Goal: Information Seeking & Learning: Check status

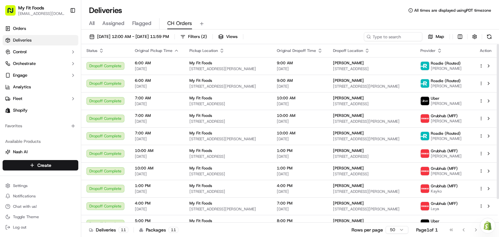
scroll to position [27, 0]
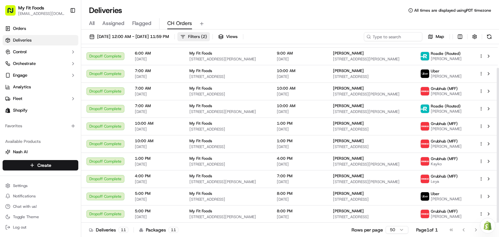
click at [207, 36] on span "( 2 )" at bounding box center [204, 37] width 6 height 6
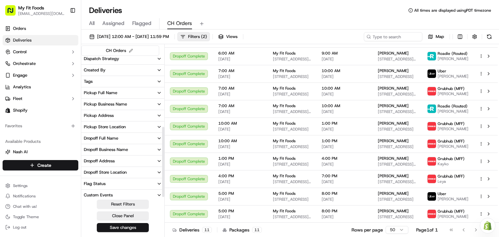
scroll to position [143, 0]
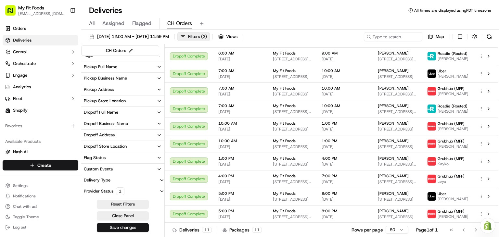
click at [148, 195] on button "Provider Status 1" at bounding box center [122, 191] width 83 height 10
click at [84, 190] on button "Only Assigned" at bounding box center [85, 189] width 5 height 5
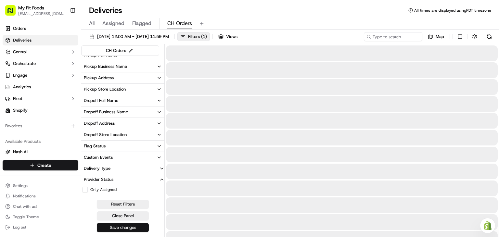
click at [129, 230] on button "Save changes" at bounding box center [123, 227] width 52 height 9
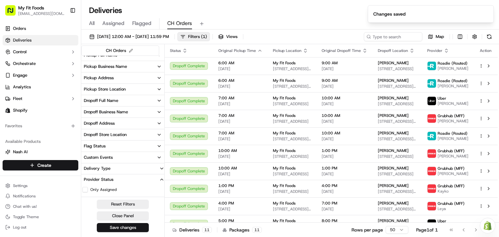
click at [162, 181] on icon "button" at bounding box center [161, 179] width 5 height 5
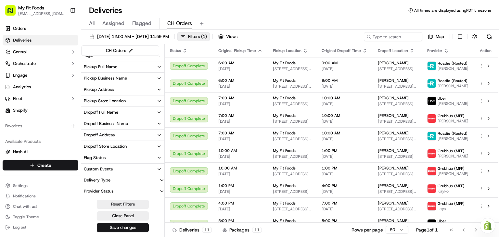
click at [284, 25] on div "All Assigned Flagged CH Orders" at bounding box center [290, 23] width 418 height 11
click at [134, 220] on div "Reset Filters Close Panel Save changes" at bounding box center [122, 216] width 83 height 33
click at [129, 214] on button "Close Panel" at bounding box center [123, 216] width 52 height 9
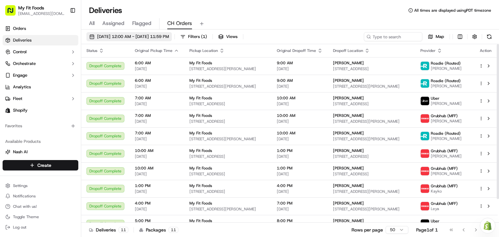
click at [156, 38] on span "[DATE] 12:00 AM - [DATE] 11:59 PM" at bounding box center [133, 37] width 72 height 6
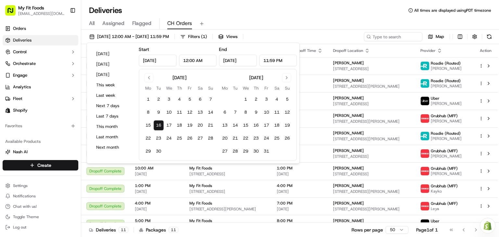
click at [153, 122] on button "16" at bounding box center [158, 125] width 10 height 10
click at [150, 124] on button "15" at bounding box center [148, 125] width 10 height 10
type input "[DATE]"
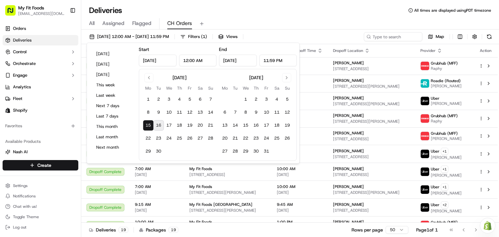
click at [245, 22] on div "All Assigned Flagged CH Orders" at bounding box center [290, 23] width 418 height 11
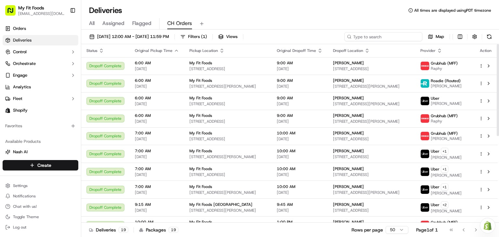
click at [399, 37] on input at bounding box center [384, 36] width 78 height 9
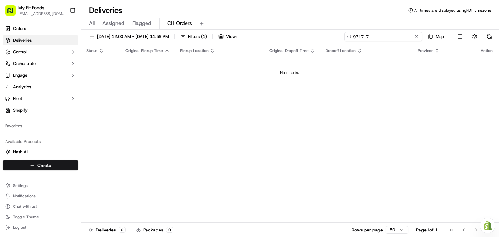
type input "931717"
click at [93, 23] on span "All" at bounding box center [92, 24] width 6 height 8
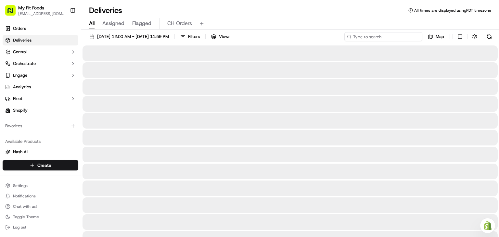
click at [385, 35] on input at bounding box center [384, 36] width 78 height 9
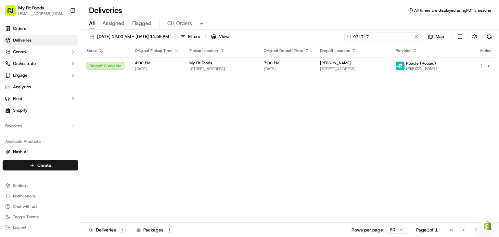
type input "931717"
click at [271, 99] on div "Status Original Pickup Time Pickup Location Original Dropoff Time Dropoff Locat…" at bounding box center [289, 133] width 417 height 179
click at [140, 34] on span "[DATE] 12:00 AM - [DATE] 11:59 PM" at bounding box center [133, 37] width 72 height 6
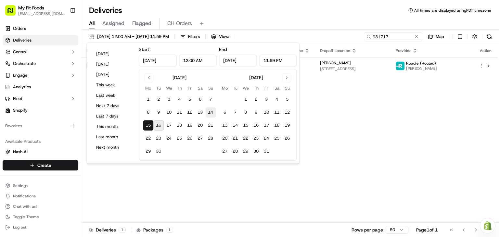
click at [211, 113] on button "14" at bounding box center [210, 112] width 10 height 10
click at [146, 126] on button "15" at bounding box center [148, 125] width 10 height 10
click at [208, 116] on button "14" at bounding box center [210, 112] width 10 height 10
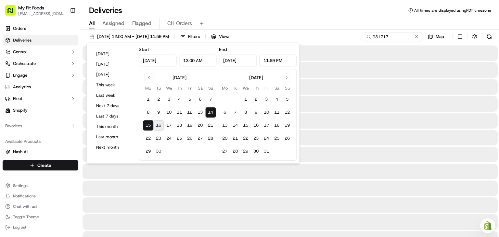
type input "[DATE]"
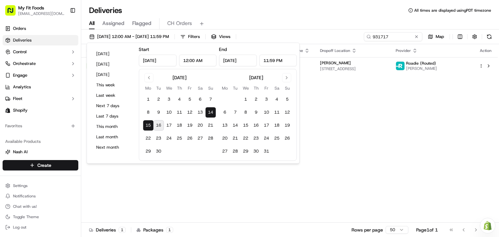
click at [208, 116] on button "14" at bounding box center [210, 112] width 10 height 10
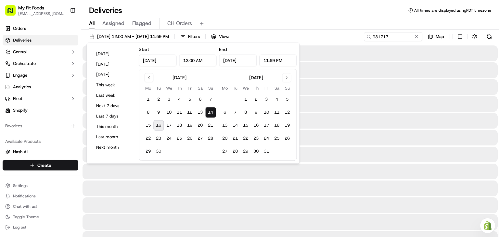
type input "[DATE]"
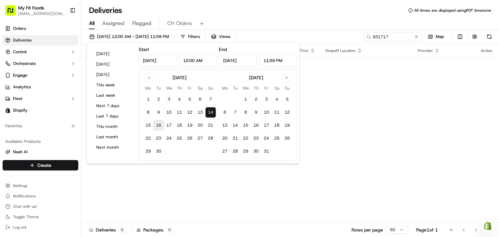
click at [190, 61] on input "12:00 AM" at bounding box center [198, 61] width 38 height 12
click at [187, 62] on input "12:00 AM" at bounding box center [198, 61] width 38 height 12
click at [295, 27] on div "All Assigned Flagged CH Orders" at bounding box center [290, 23] width 418 height 11
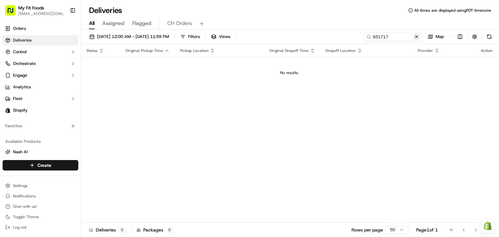
click at [416, 36] on button at bounding box center [416, 36] width 7 height 7
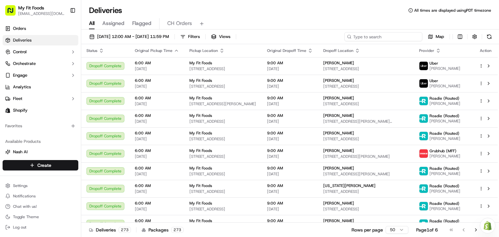
click at [387, 38] on input at bounding box center [384, 36] width 78 height 9
paste input "927793"
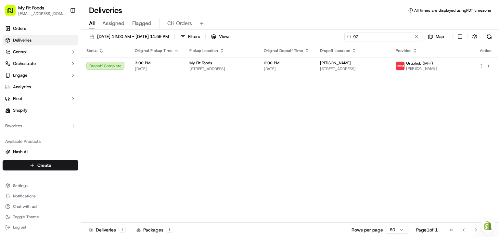
type input "9"
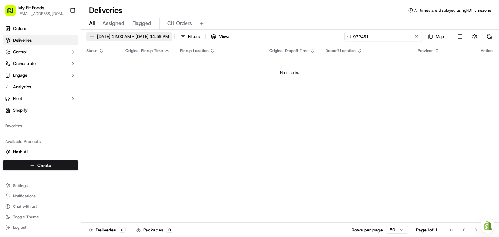
type input "932451"
click at [169, 34] on span "[DATE] 12:00 AM - [DATE] 11:59 PM" at bounding box center [133, 37] width 72 height 6
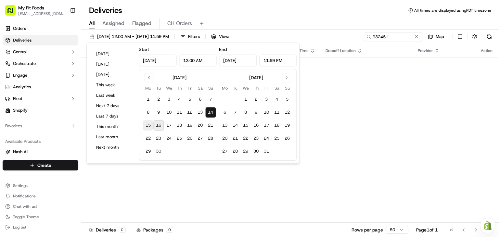
click at [147, 122] on button "15" at bounding box center [148, 125] width 10 height 10
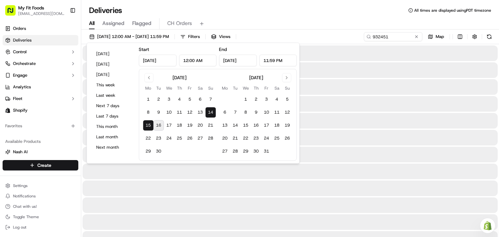
type input "[DATE]"
click at [147, 122] on button "15" at bounding box center [148, 125] width 10 height 10
type input "[DATE]"
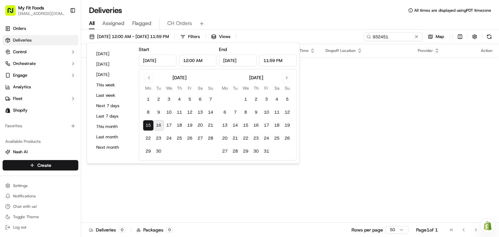
click at [147, 122] on button "15" at bounding box center [148, 125] width 10 height 10
click at [267, 9] on div "Deliveries All times are displayed using PDT timezone" at bounding box center [290, 10] width 418 height 10
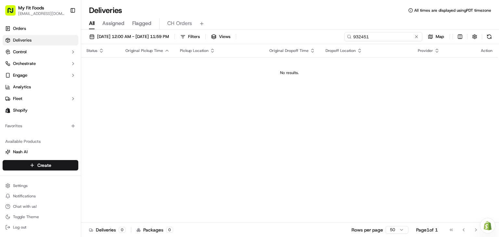
click at [398, 40] on input "932451" at bounding box center [384, 36] width 78 height 9
type input "932451"
click at [285, 22] on div "All Assigned Flagged CH Orders" at bounding box center [290, 23] width 418 height 11
click at [169, 38] on span "[DATE] 12:00 AM - [DATE] 11:59 PM" at bounding box center [133, 37] width 72 height 6
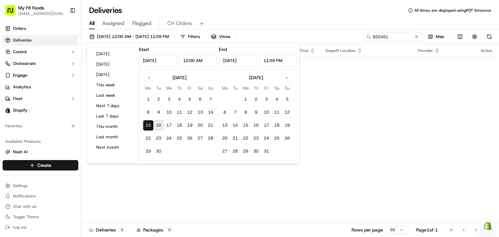
click at [157, 124] on button "16" at bounding box center [158, 125] width 10 height 10
type input "[DATE]"
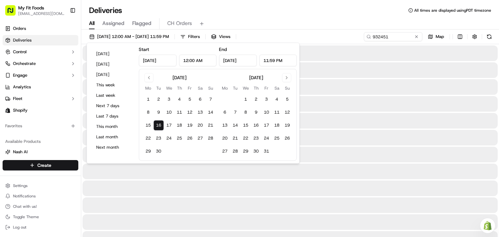
click at [157, 124] on button "16" at bounding box center [158, 125] width 10 height 10
click at [306, 14] on div "Deliveries All times are displayed using PDT timezone" at bounding box center [290, 10] width 418 height 10
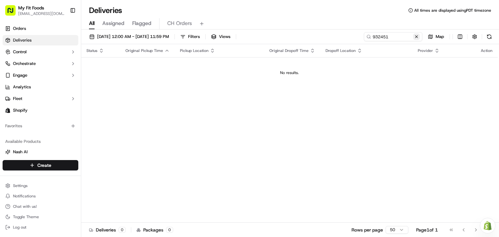
click at [414, 38] on button at bounding box center [416, 36] width 7 height 7
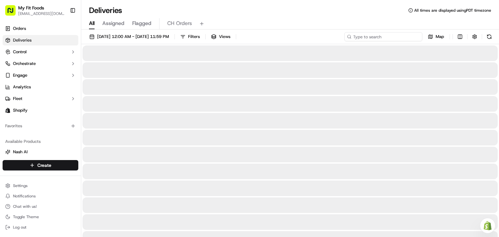
click at [399, 36] on input at bounding box center [384, 36] width 78 height 9
paste input "932451"
type input "932451"
click at [341, 21] on div "All Assigned Flagged CH Orders" at bounding box center [290, 23] width 418 height 11
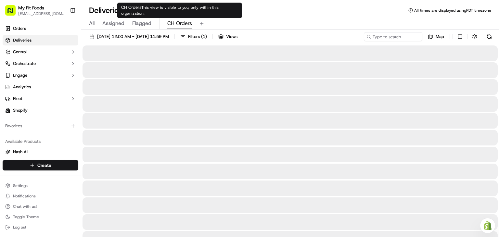
click at [175, 22] on span "CH Orders" at bounding box center [179, 24] width 25 height 8
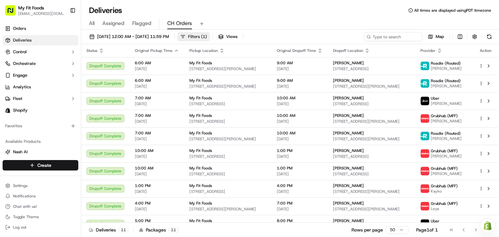
click at [210, 33] on button "Filters ( 1 )" at bounding box center [193, 36] width 33 height 9
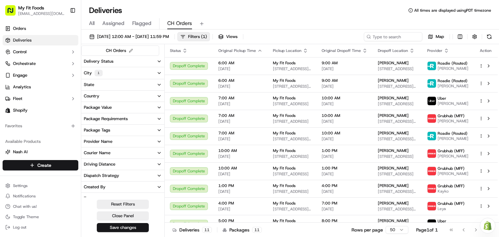
click at [161, 61] on icon "button" at bounding box center [159, 61] width 5 height 5
click at [158, 61] on icon "button" at bounding box center [159, 61] width 5 height 5
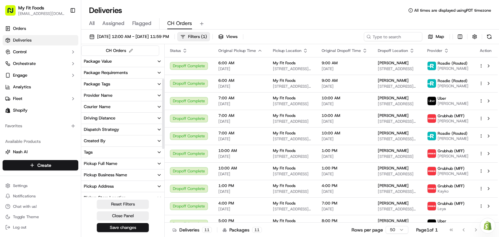
click at [149, 143] on button "Created By" at bounding box center [122, 141] width 83 height 11
click at [152, 139] on button "Created By" at bounding box center [122, 141] width 83 height 11
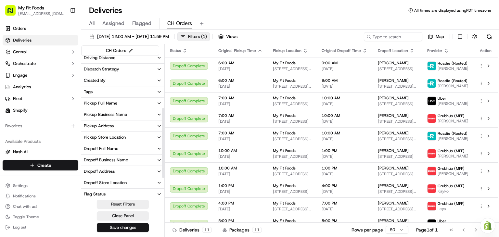
scroll to position [108, 0]
click at [154, 133] on button "Pickup Store Location" at bounding box center [122, 136] width 83 height 11
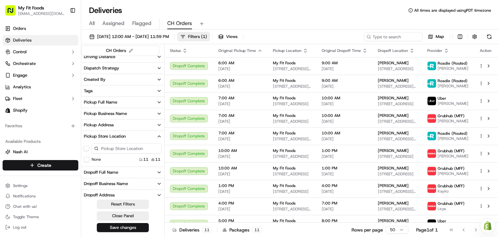
click at [154, 133] on button "Pickup Store Location" at bounding box center [122, 136] width 83 height 11
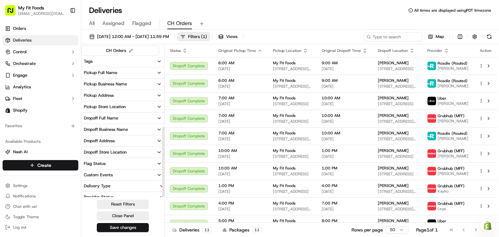
scroll to position [143, 0]
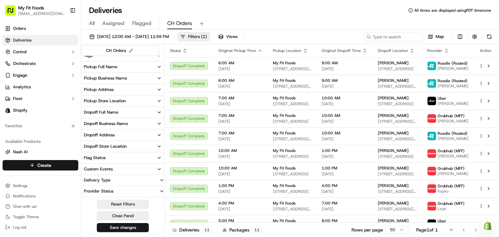
click at [150, 189] on button "Provider Status" at bounding box center [122, 191] width 83 height 10
click at [158, 180] on button "Provider Status" at bounding box center [122, 180] width 83 height 10
click at [132, 226] on button "Save changes" at bounding box center [123, 227] width 52 height 9
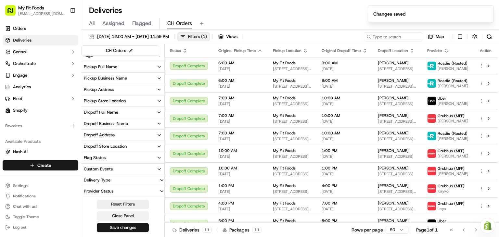
click at [126, 214] on button "Close Panel" at bounding box center [123, 216] width 52 height 9
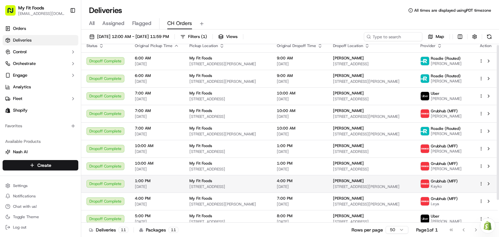
scroll to position [0, 0]
